Goal: Register for event/course

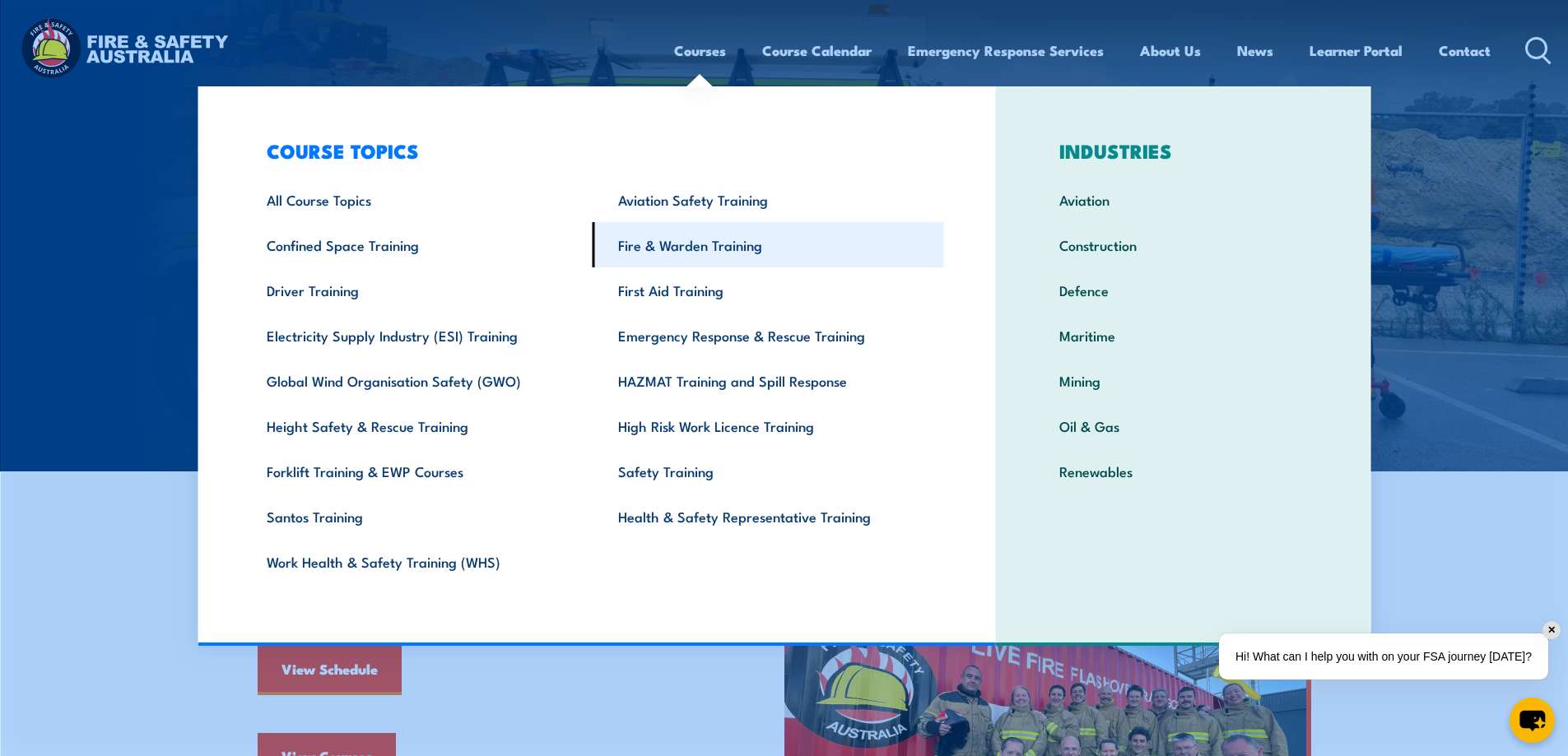
click at [714, 245] on link "Fire & Warden Training" at bounding box center [768, 244] width 352 height 45
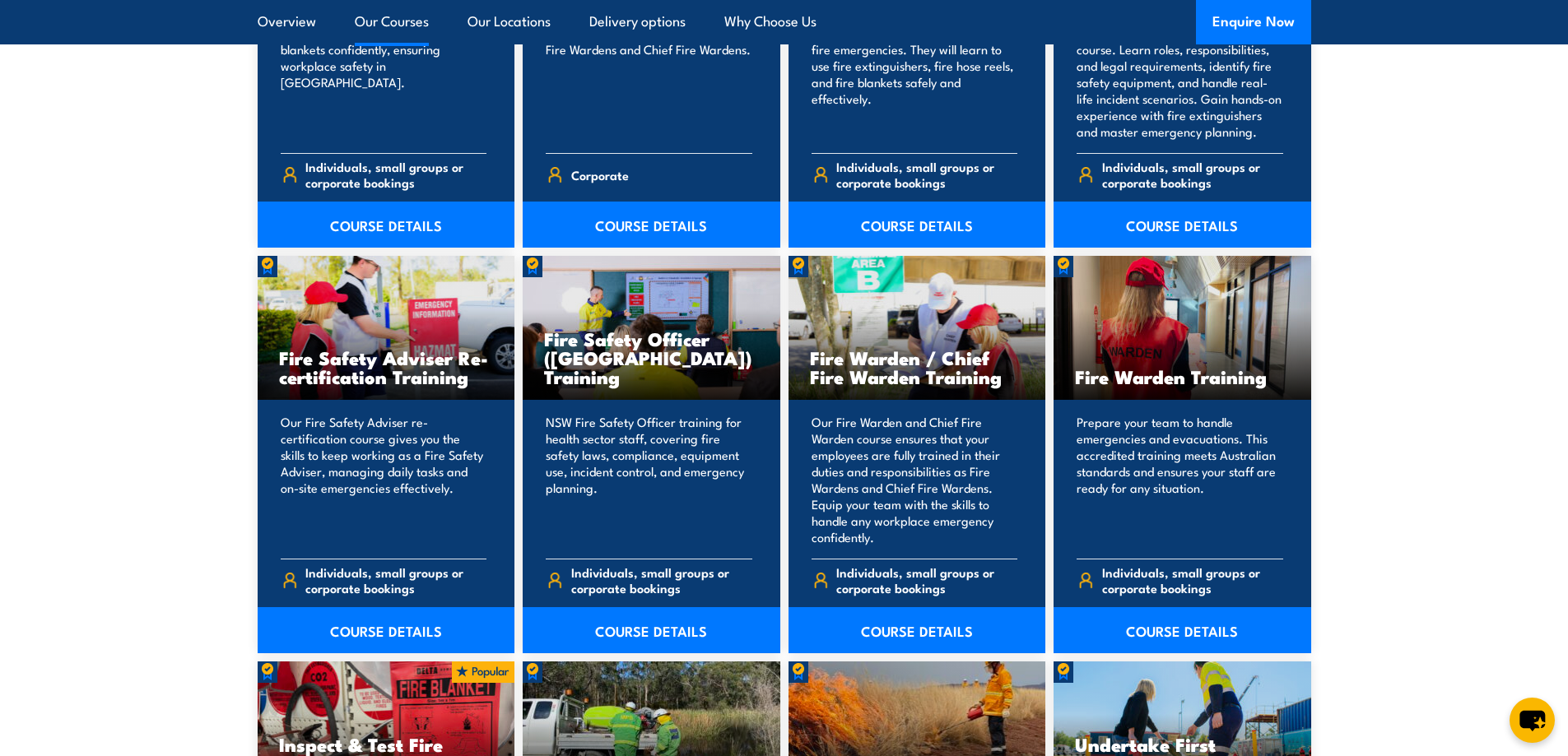
scroll to position [1975, 0]
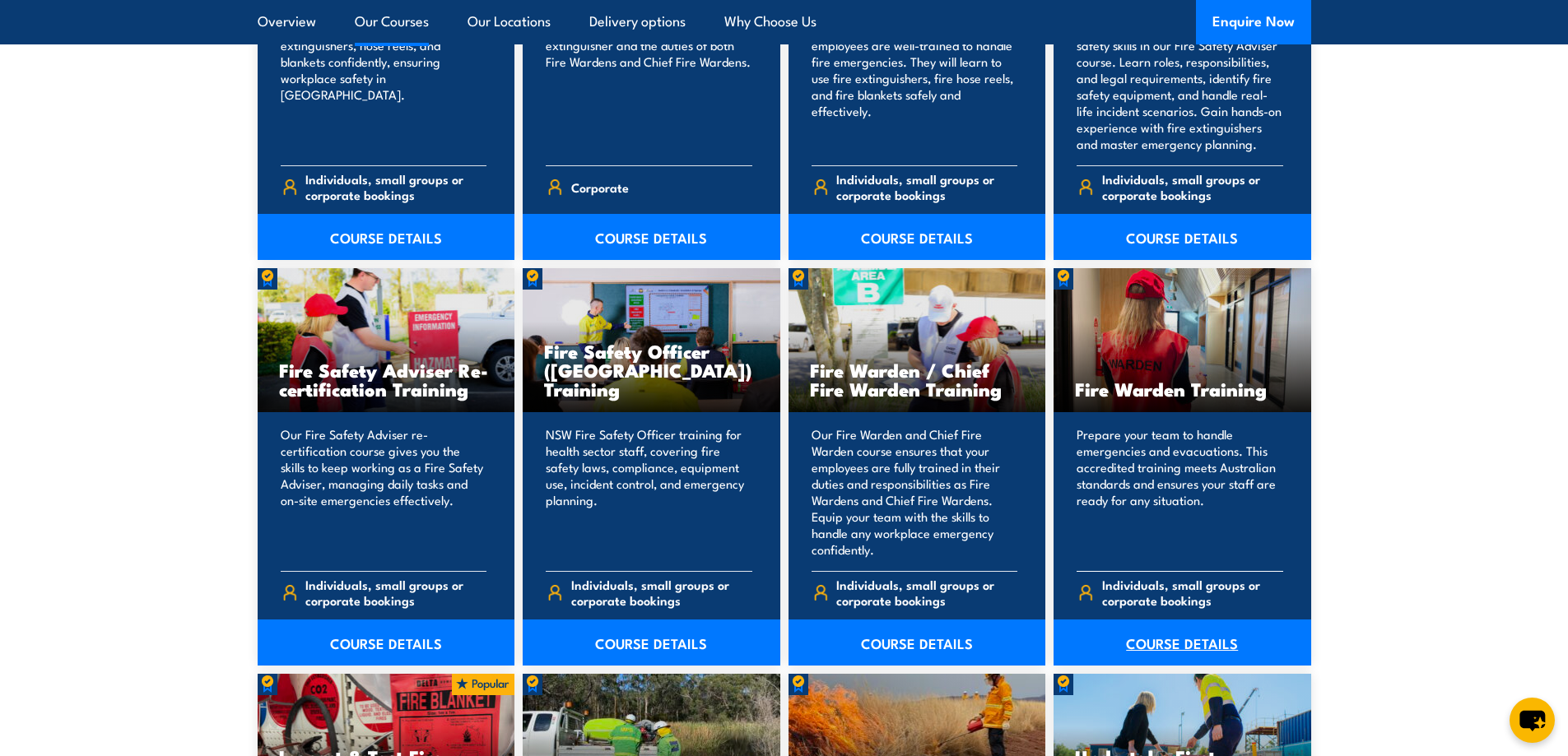
click at [1193, 641] on link "COURSE DETAILS" at bounding box center [1181, 642] width 258 height 46
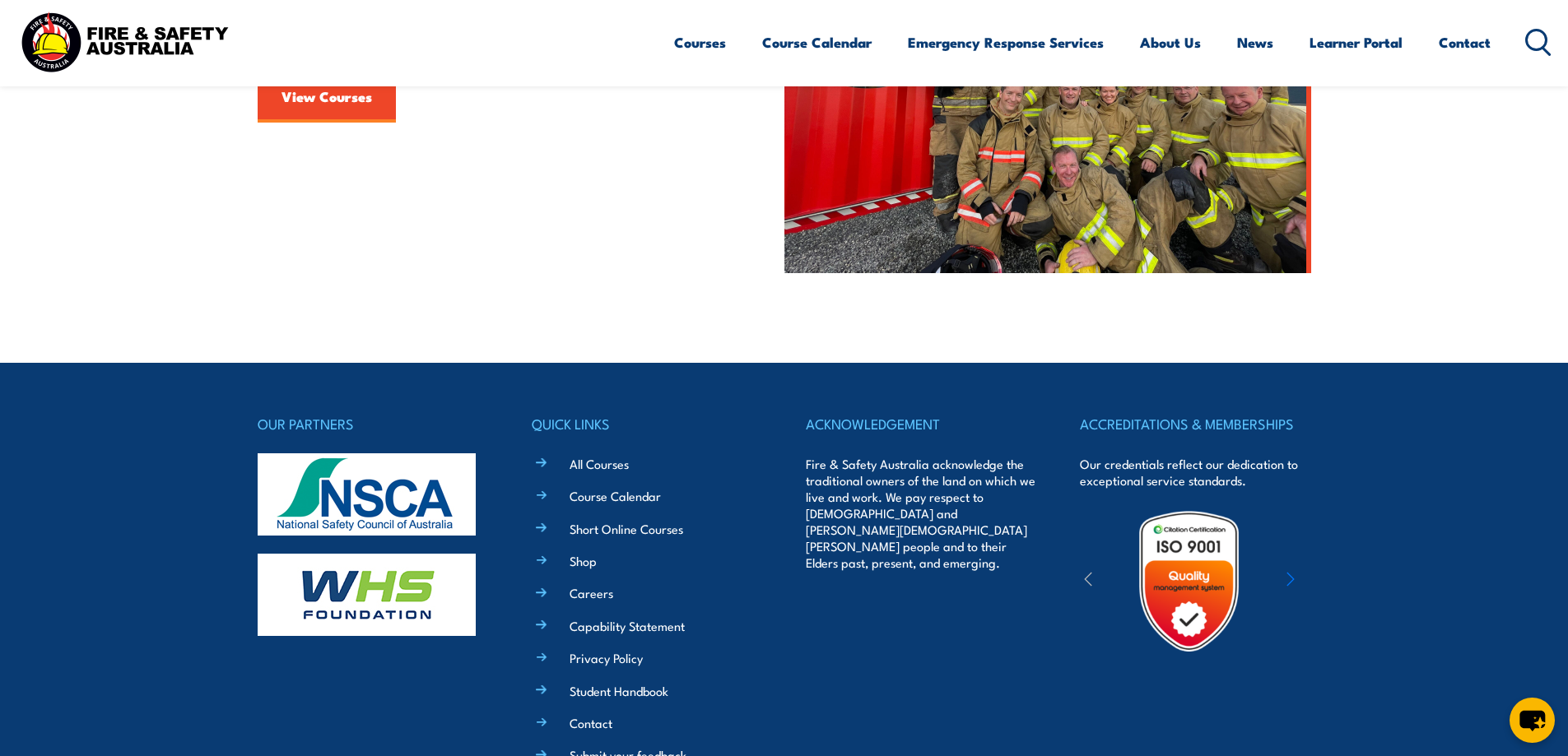
scroll to position [664, 0]
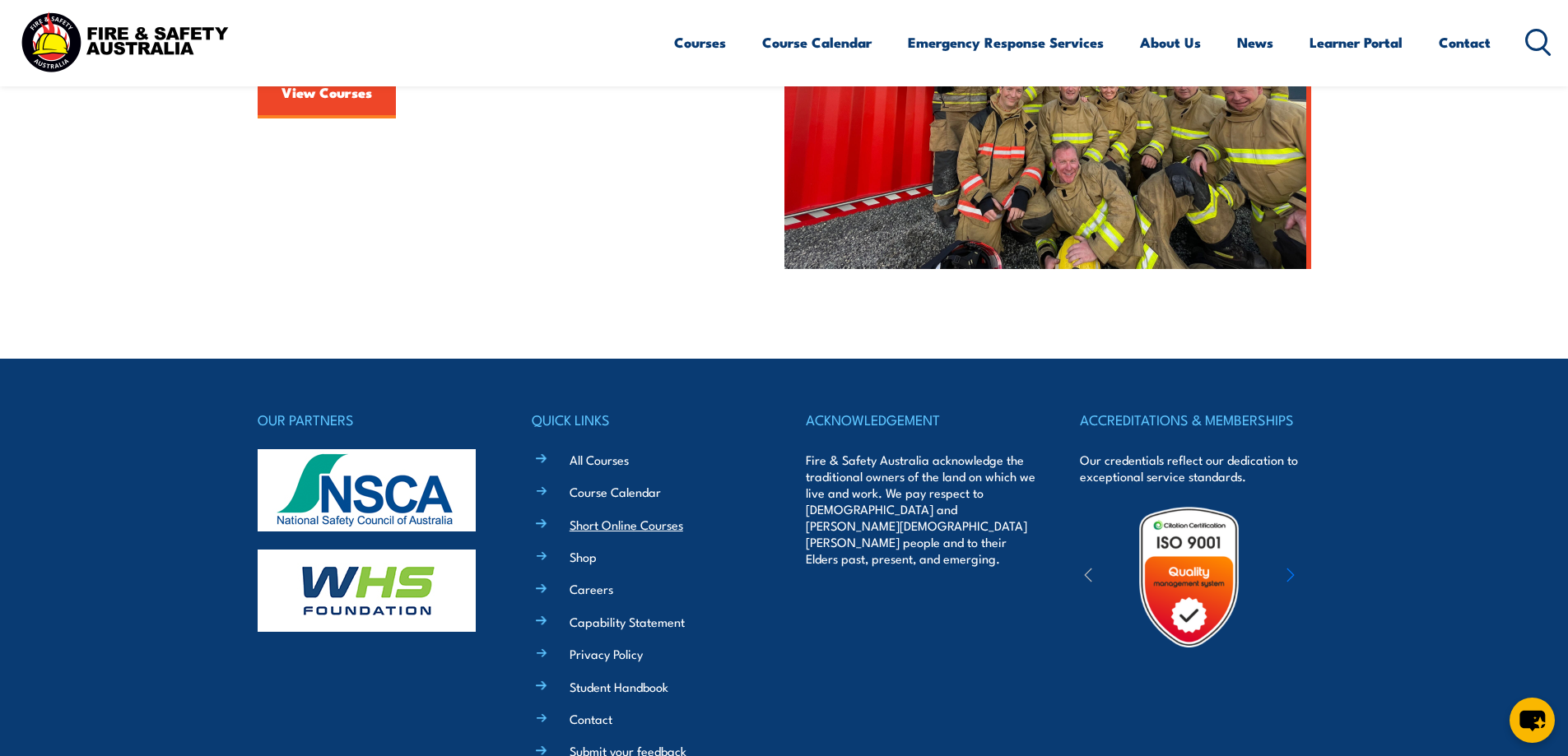
click at [599, 528] on link "Short Online Courses" at bounding box center [627, 524] width 114 height 17
